Goal: Information Seeking & Learning: Learn about a topic

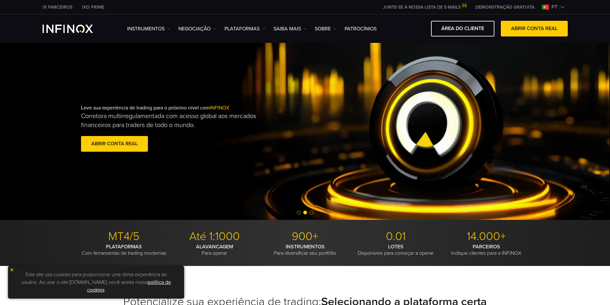
click at [261, 150] on div "Leve sua experiência de trading para o próximo nível com INFINOX Corretora mult…" at bounding box center [200, 129] width 238 height 69
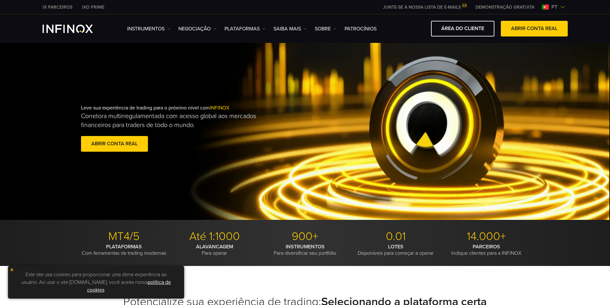
click at [387, 122] on div "Leve sua experiência de trading para o próximo nível com INFINOX Corretora mult…" at bounding box center [305, 129] width 461 height 69
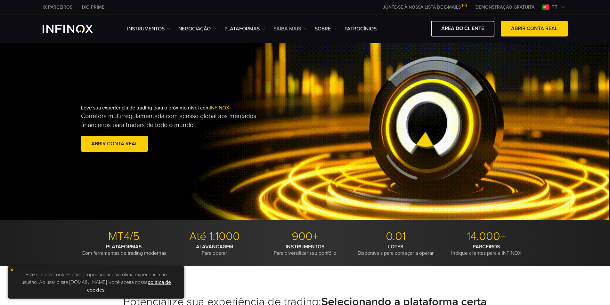
click at [292, 29] on link "Saiba mais" at bounding box center [290, 29] width 33 height 8
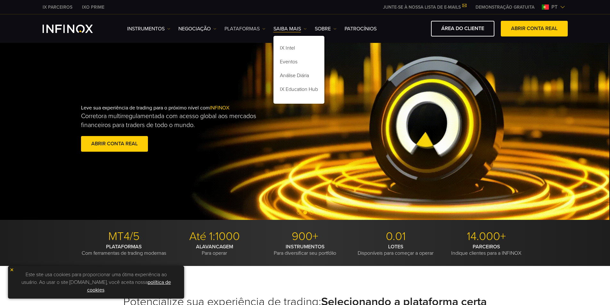
click at [247, 30] on link "PLATAFORMAS" at bounding box center [245, 29] width 41 height 8
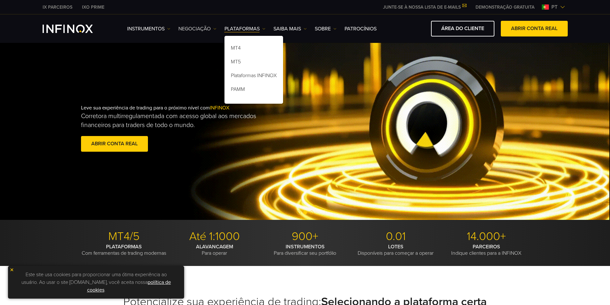
click at [197, 28] on link "NEGOCIAÇÃO" at bounding box center [197, 29] width 38 height 8
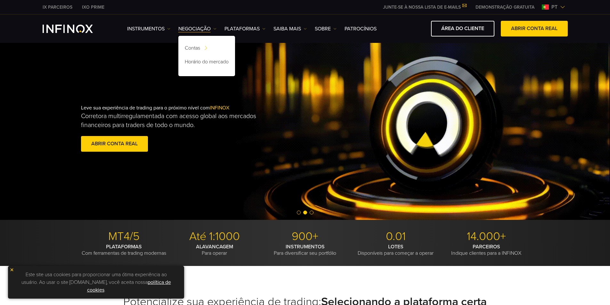
click at [152, 22] on div "Instrumentos Instrumentos Informações sobre produtos NEGOCIAÇÃO Contas DEMO" at bounding box center [347, 29] width 441 height 16
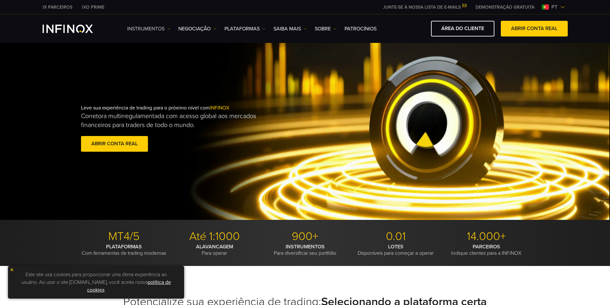
click at [152, 27] on link "Instrumentos" at bounding box center [148, 29] width 43 height 8
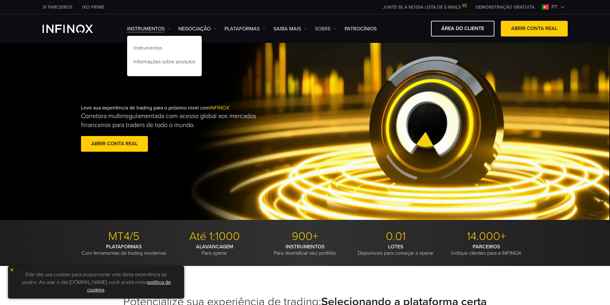
click at [333, 29] on link "SOBRE" at bounding box center [326, 29] width 22 height 8
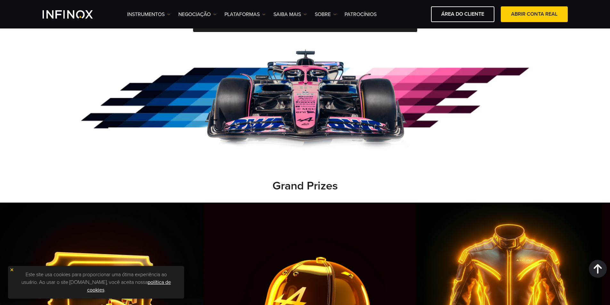
scroll to position [449, 0]
